Goal: Transaction & Acquisition: Subscribe to service/newsletter

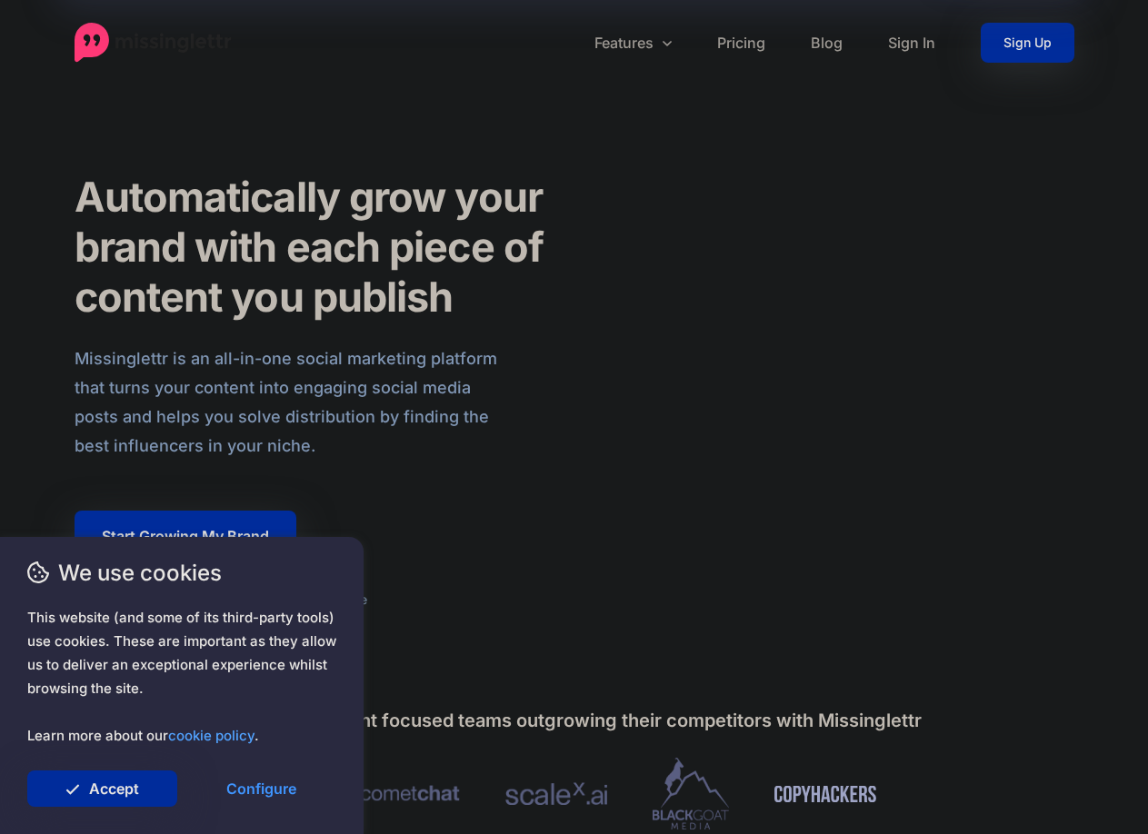
click at [236, 781] on link "Configure" at bounding box center [261, 788] width 150 height 36
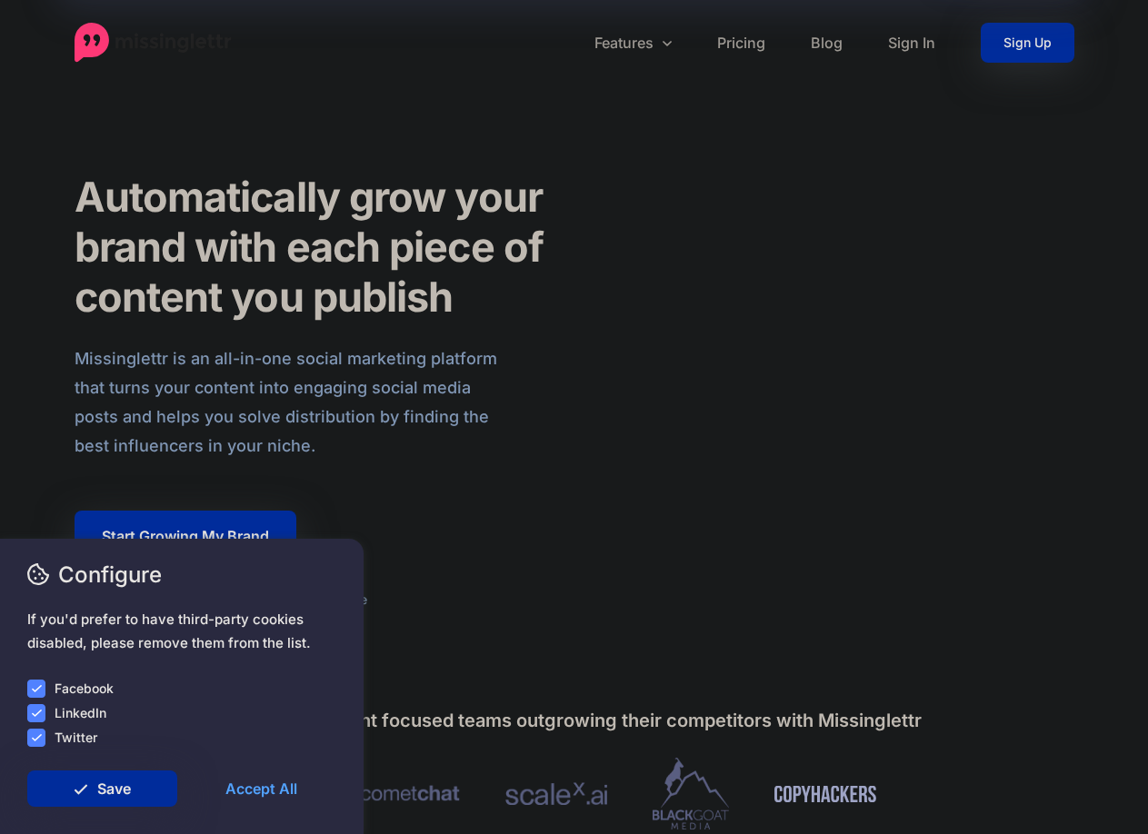
click at [32, 695] on ins at bounding box center [36, 689] width 18 height 18
click at [32, 712] on ins at bounding box center [36, 713] width 18 height 18
click at [36, 740] on ins at bounding box center [36, 738] width 18 height 18
click at [68, 785] on link "Save" at bounding box center [102, 788] width 150 height 36
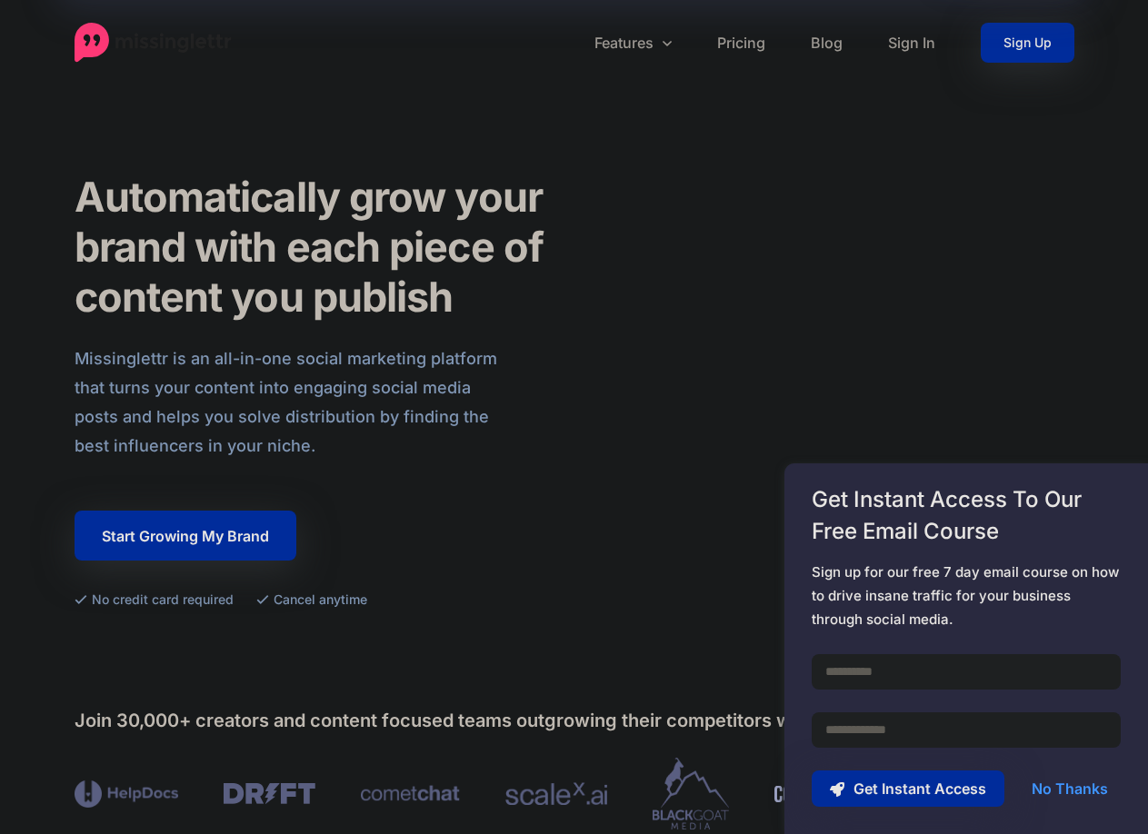
click at [1078, 787] on link "No Thanks" at bounding box center [1069, 788] width 113 height 36
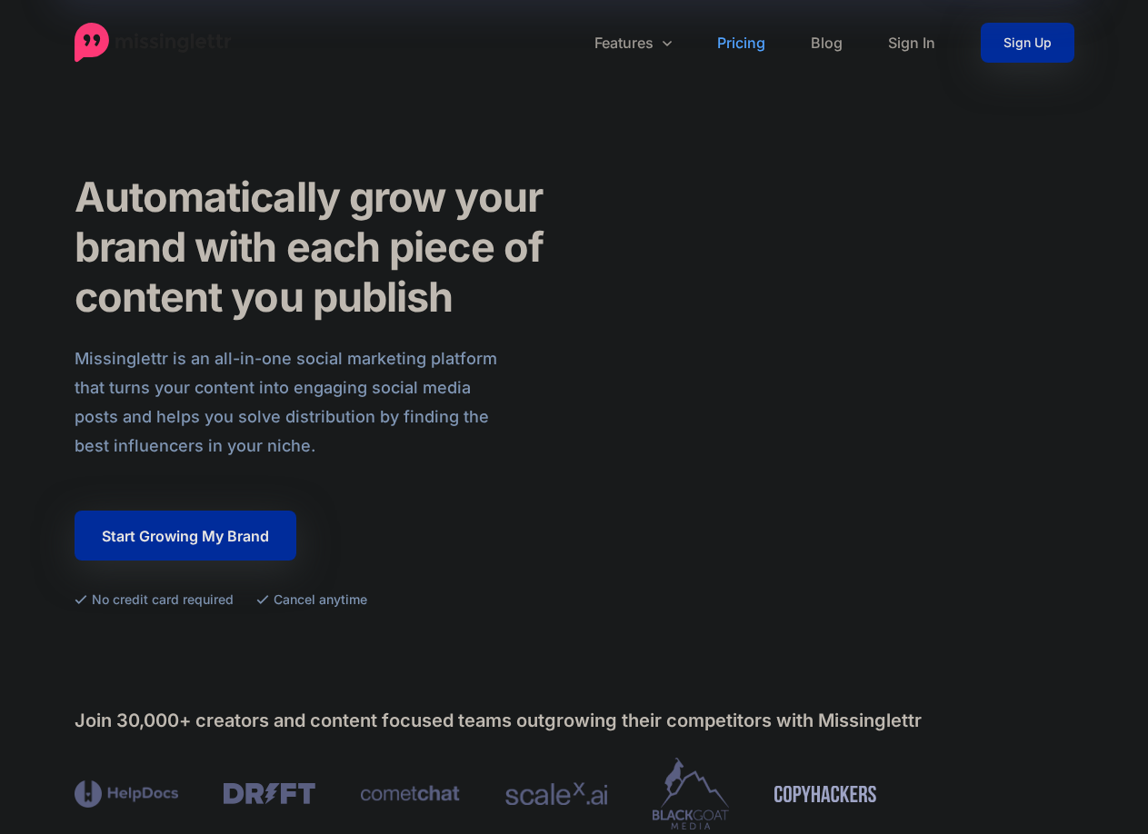
click at [732, 35] on link "Pricing" at bounding box center [741, 43] width 94 height 40
